Goal: Download file/media

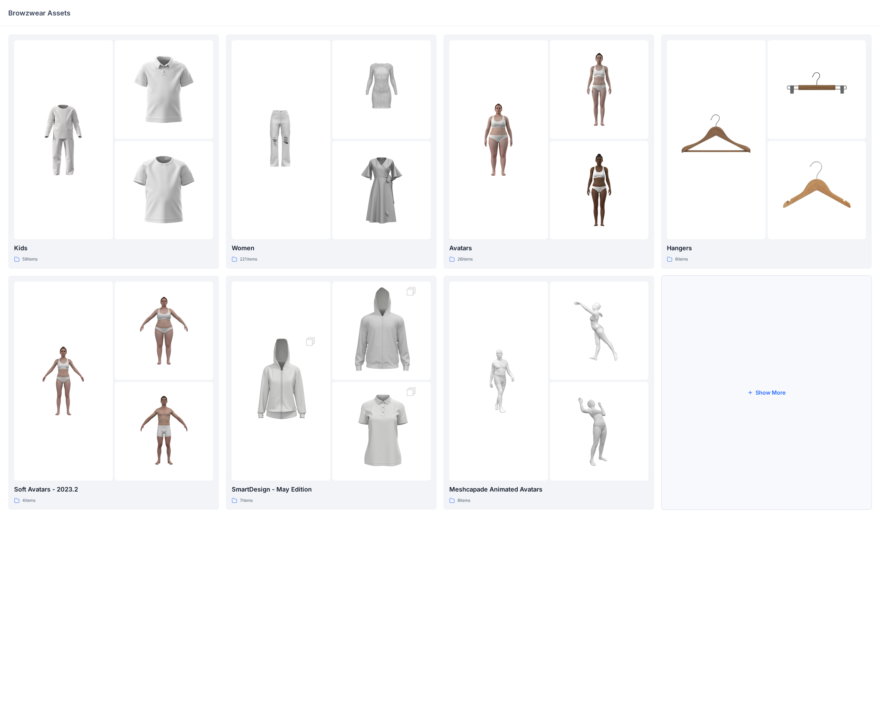
click at [343, 275] on button "Show More" at bounding box center [766, 393] width 211 height 234
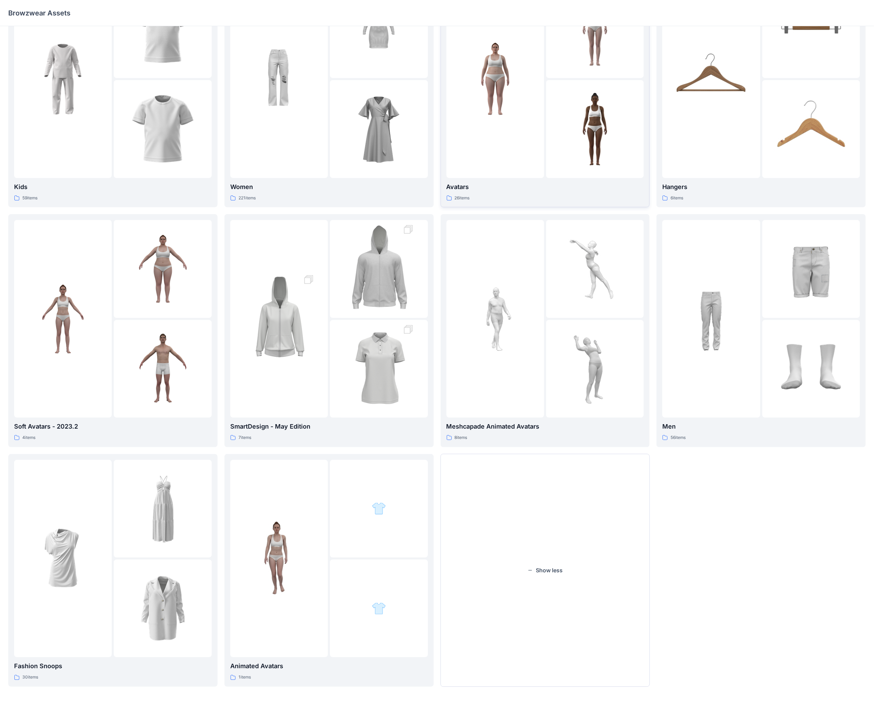
scroll to position [25, 0]
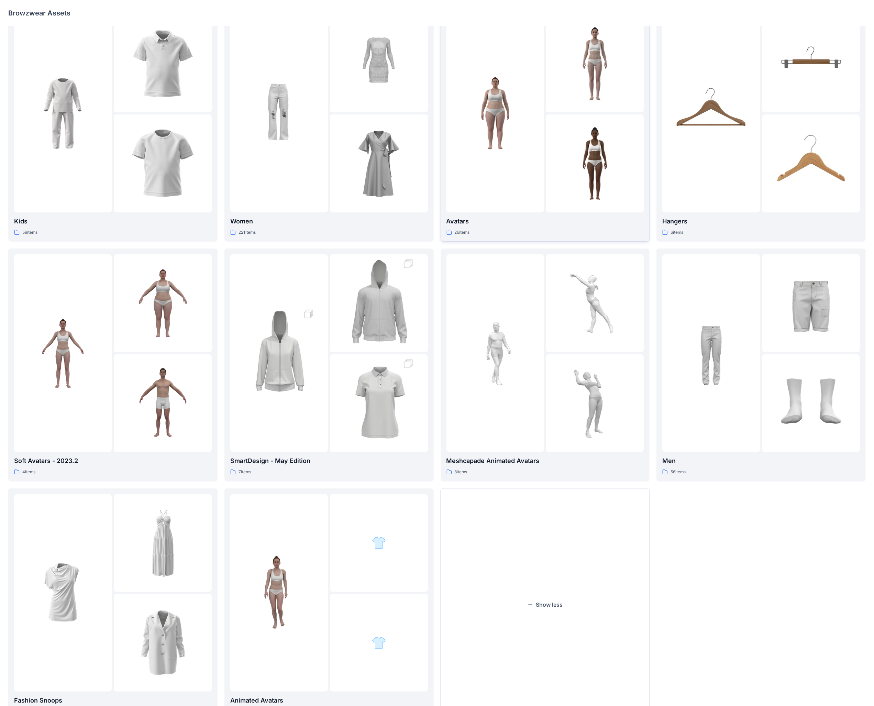
click at [343, 155] on div at bounding box center [495, 114] width 98 height 198
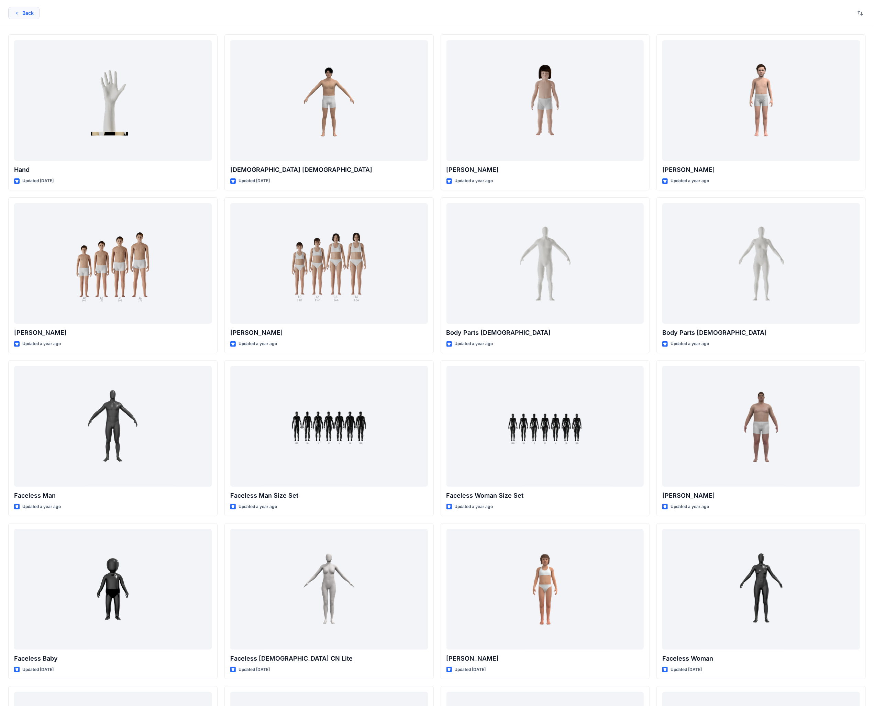
click at [16, 12] on icon "button" at bounding box center [16, 12] width 5 height 5
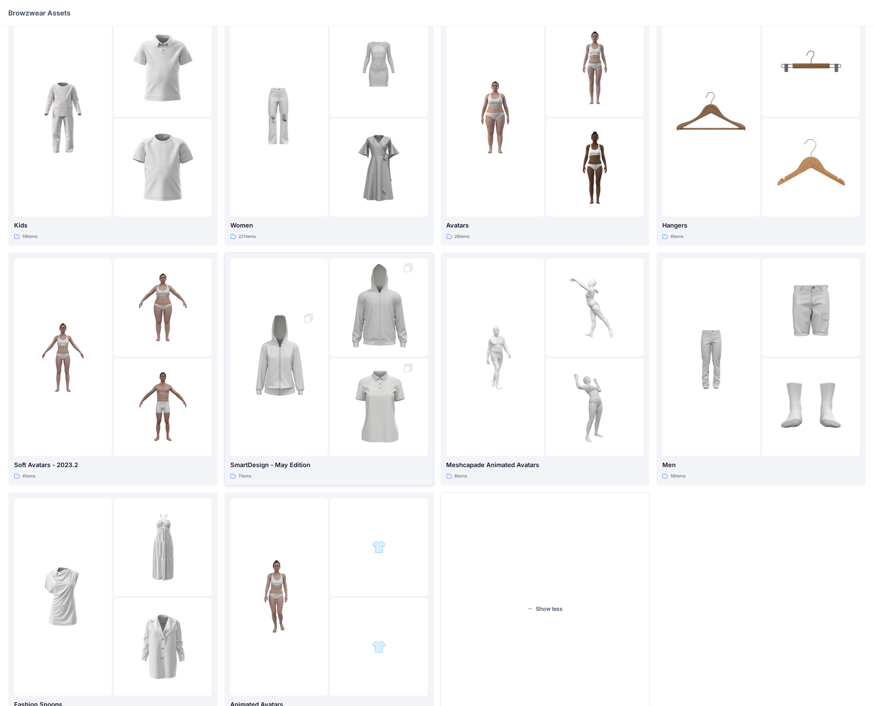
scroll to position [60, 0]
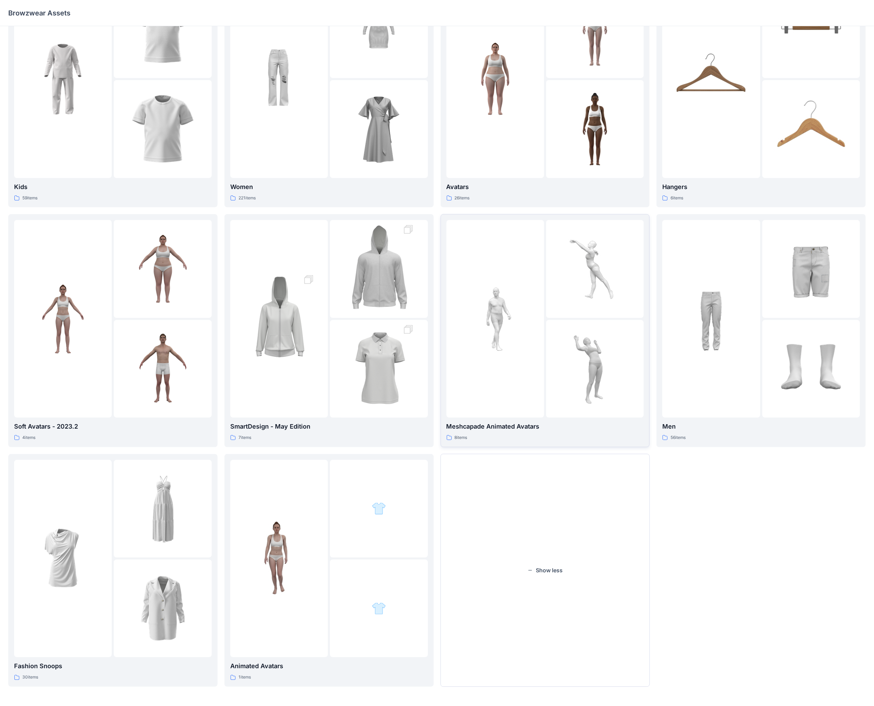
click at [343, 275] on img at bounding box center [495, 319] width 76 height 76
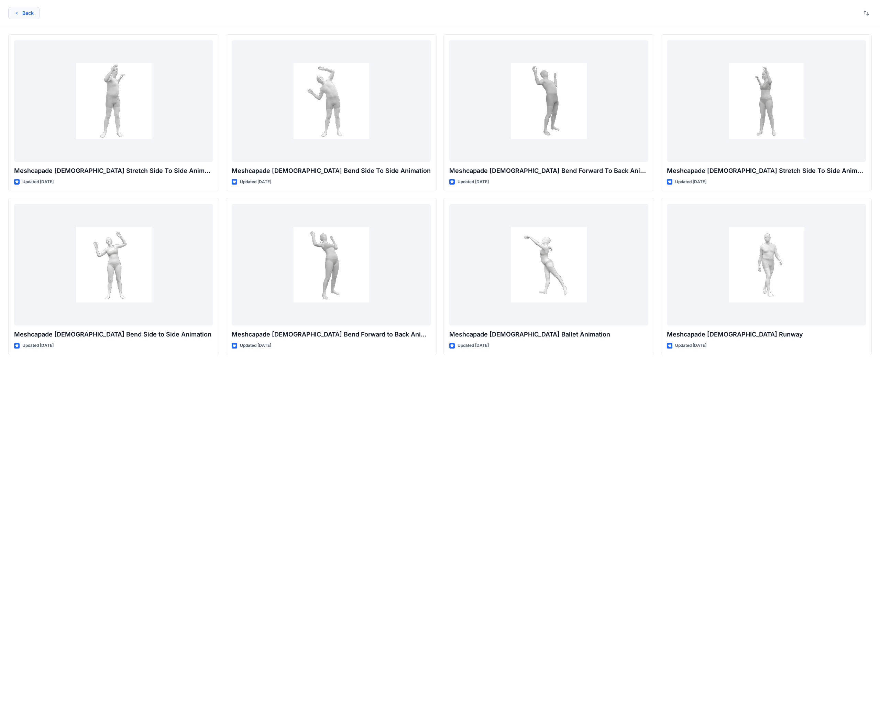
click at [23, 13] on button "Back" at bounding box center [23, 13] width 31 height 12
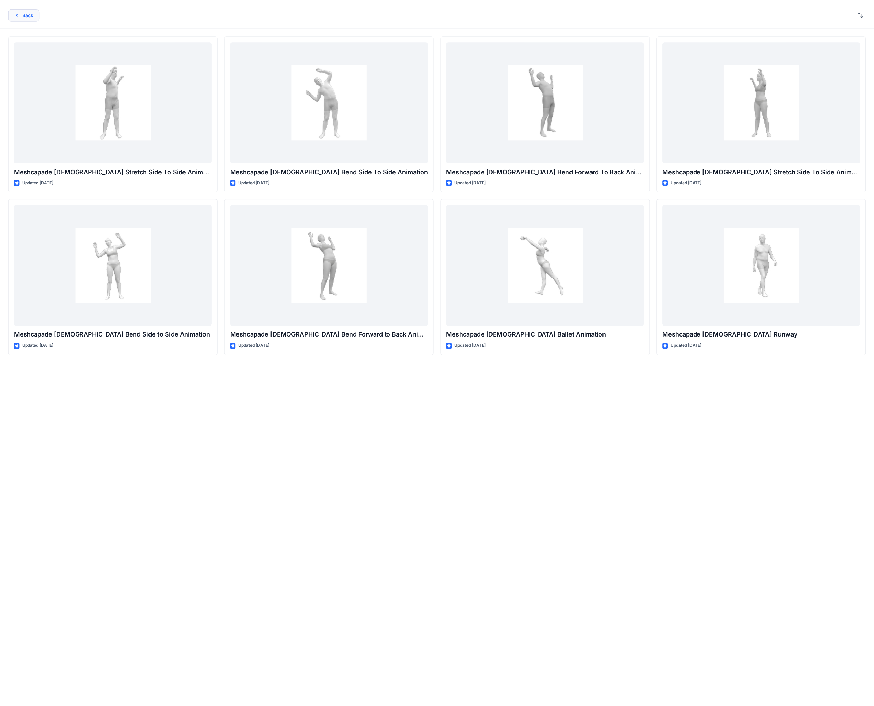
scroll to position [60, 0]
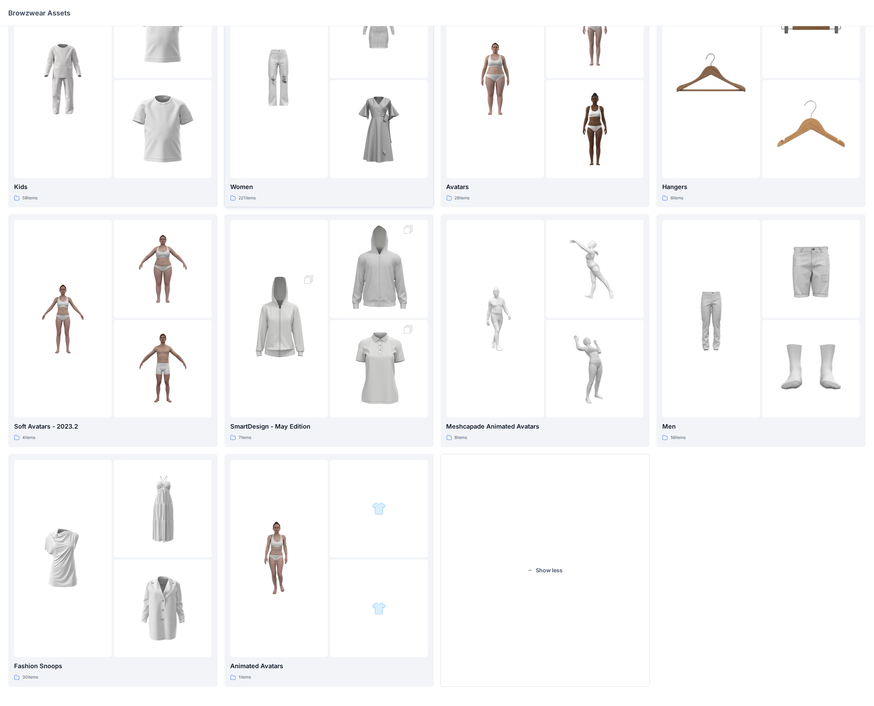
click at [298, 117] on div at bounding box center [279, 79] width 98 height 198
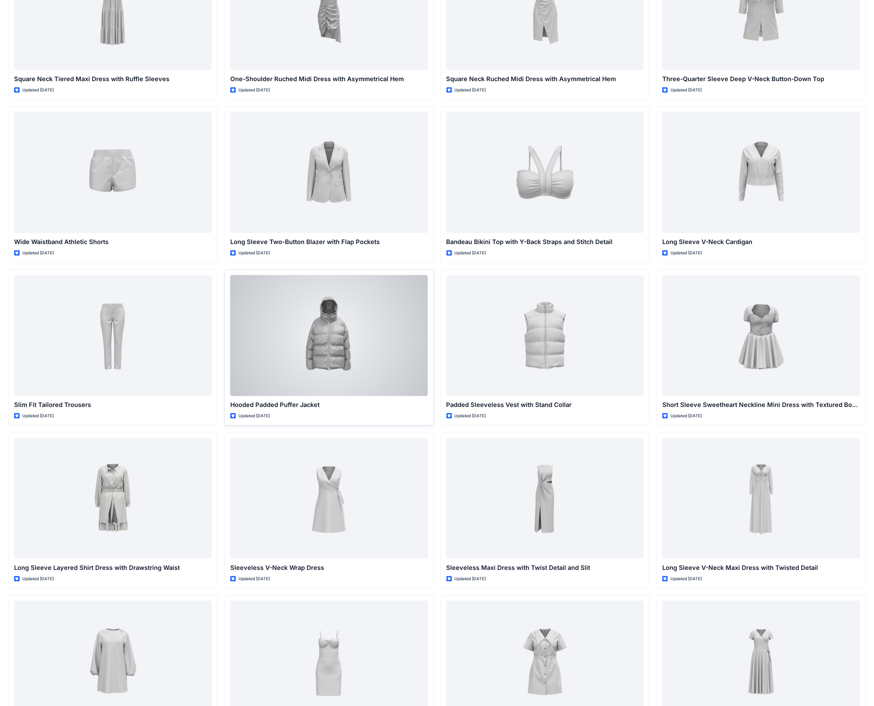
scroll to position [613, 0]
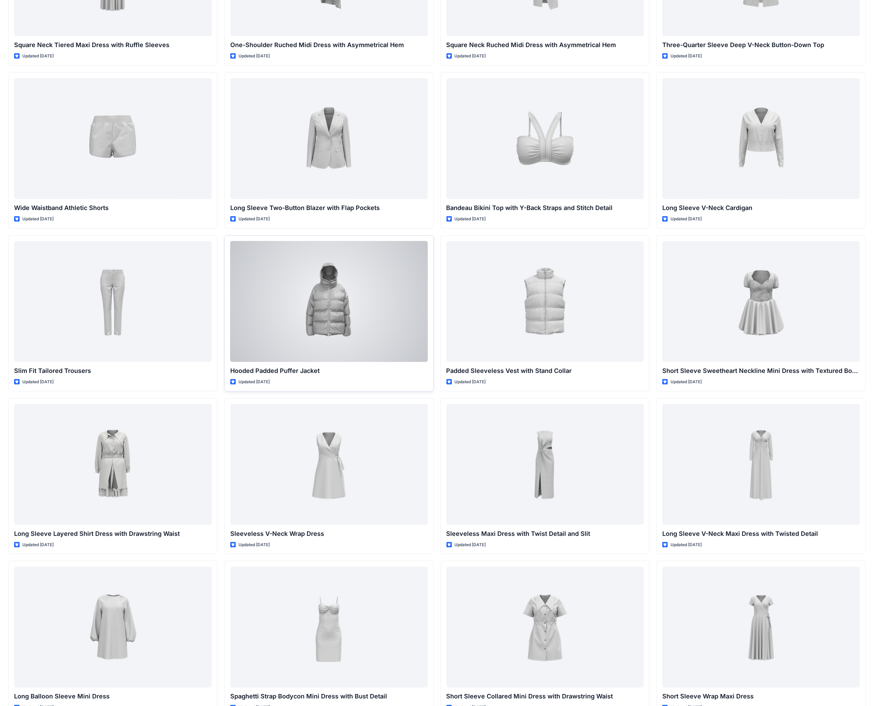
click at [337, 275] on div at bounding box center [329, 301] width 198 height 121
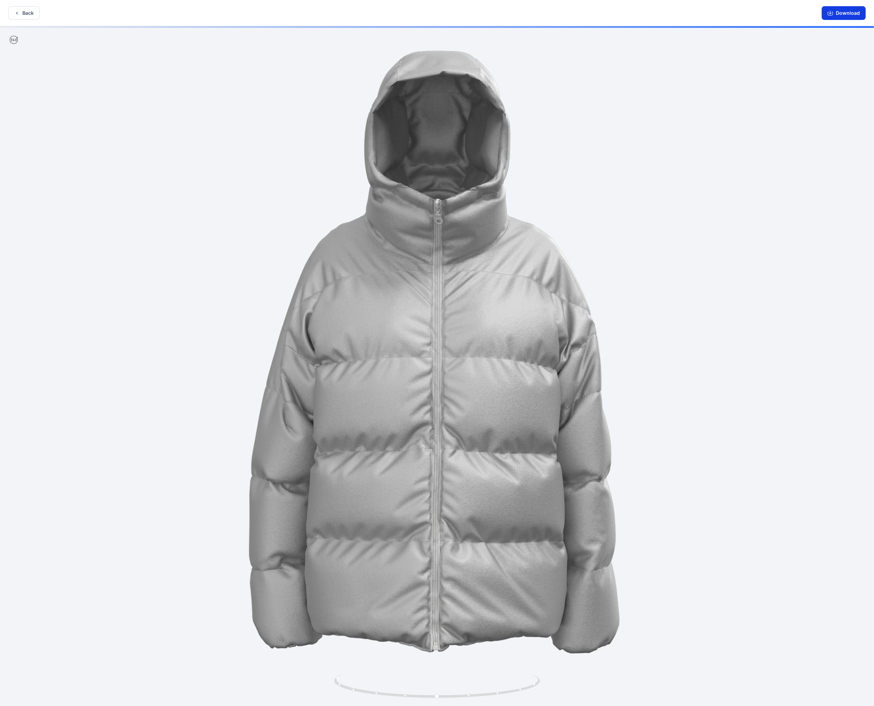
click at [343, 9] on button "Download" at bounding box center [843, 13] width 44 height 14
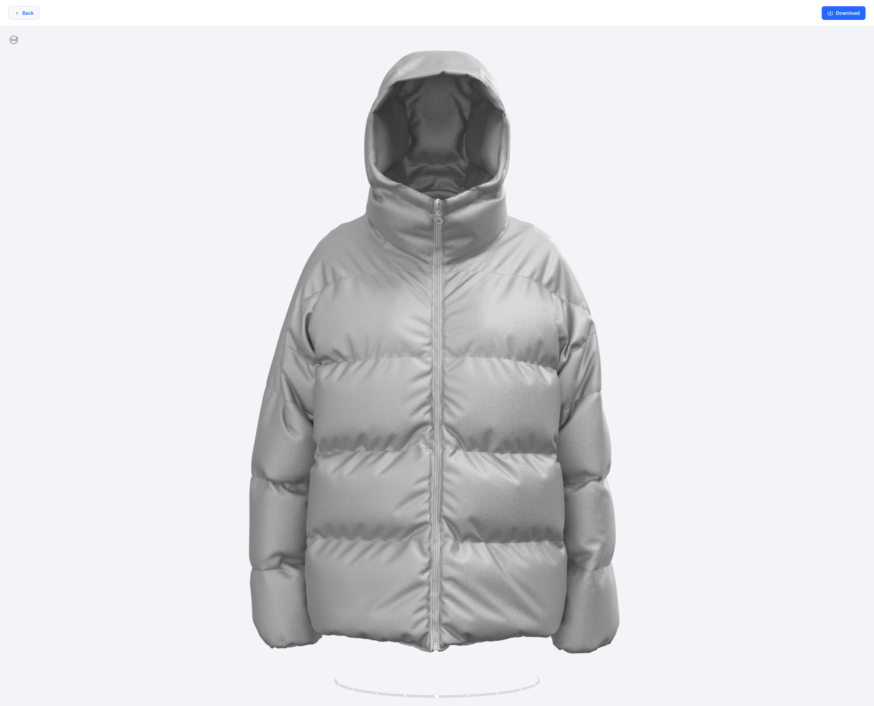
click at [19, 10] on button "Back" at bounding box center [23, 12] width 31 height 13
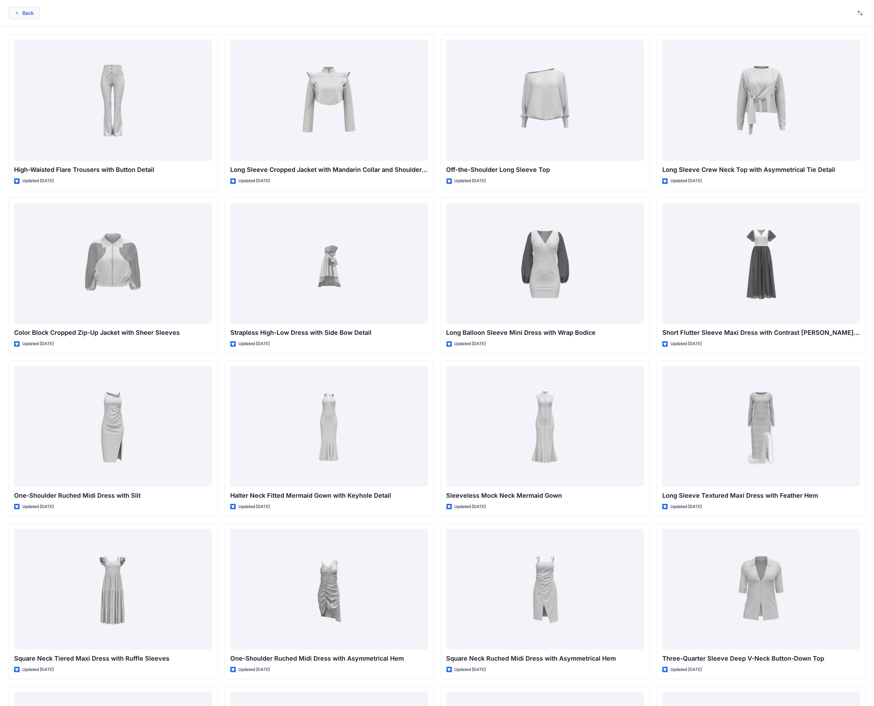
click at [26, 15] on button "Back" at bounding box center [23, 13] width 31 height 12
